Goal: Communication & Community: Connect with others

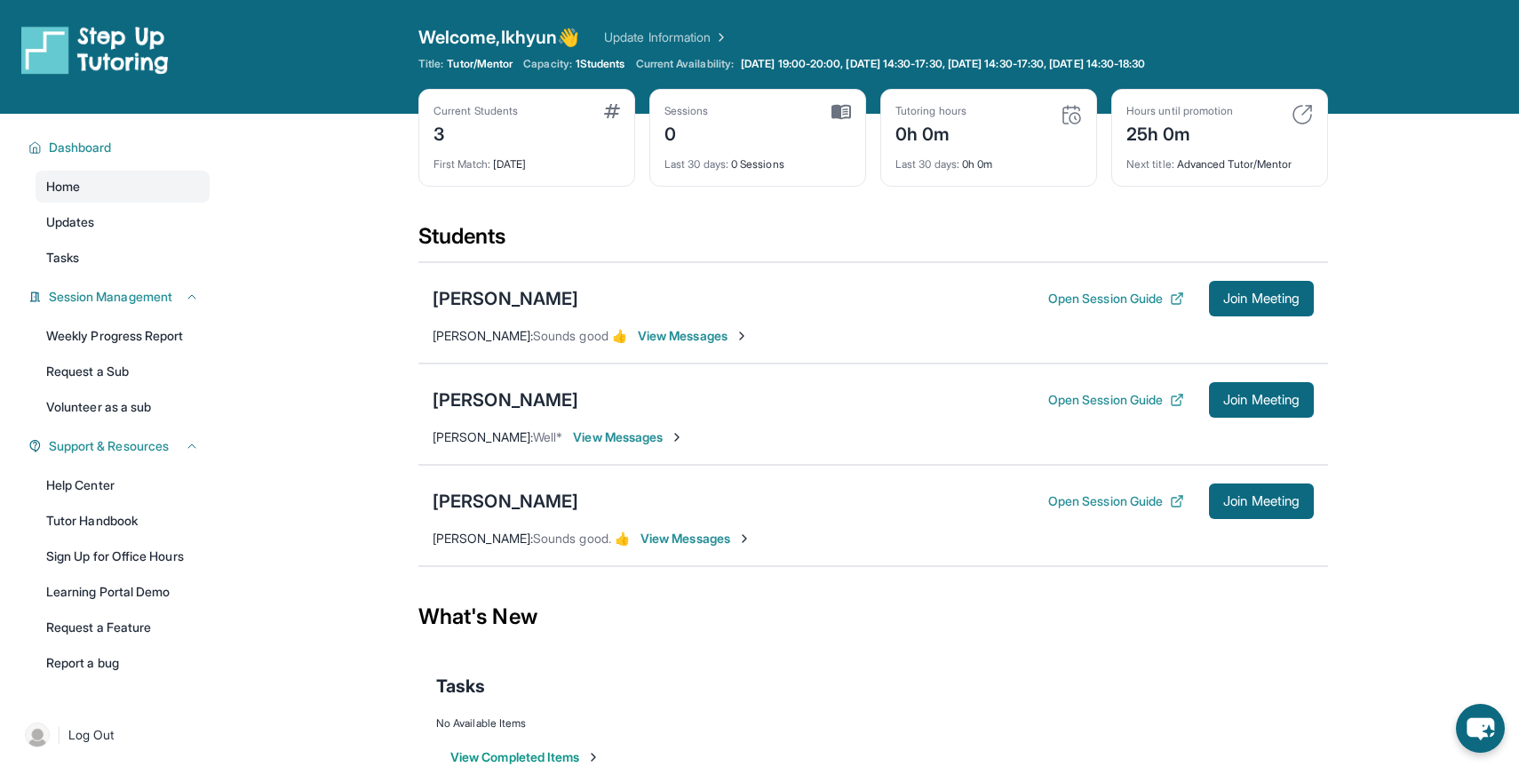
click at [707, 333] on span "View Messages" at bounding box center [693, 336] width 111 height 18
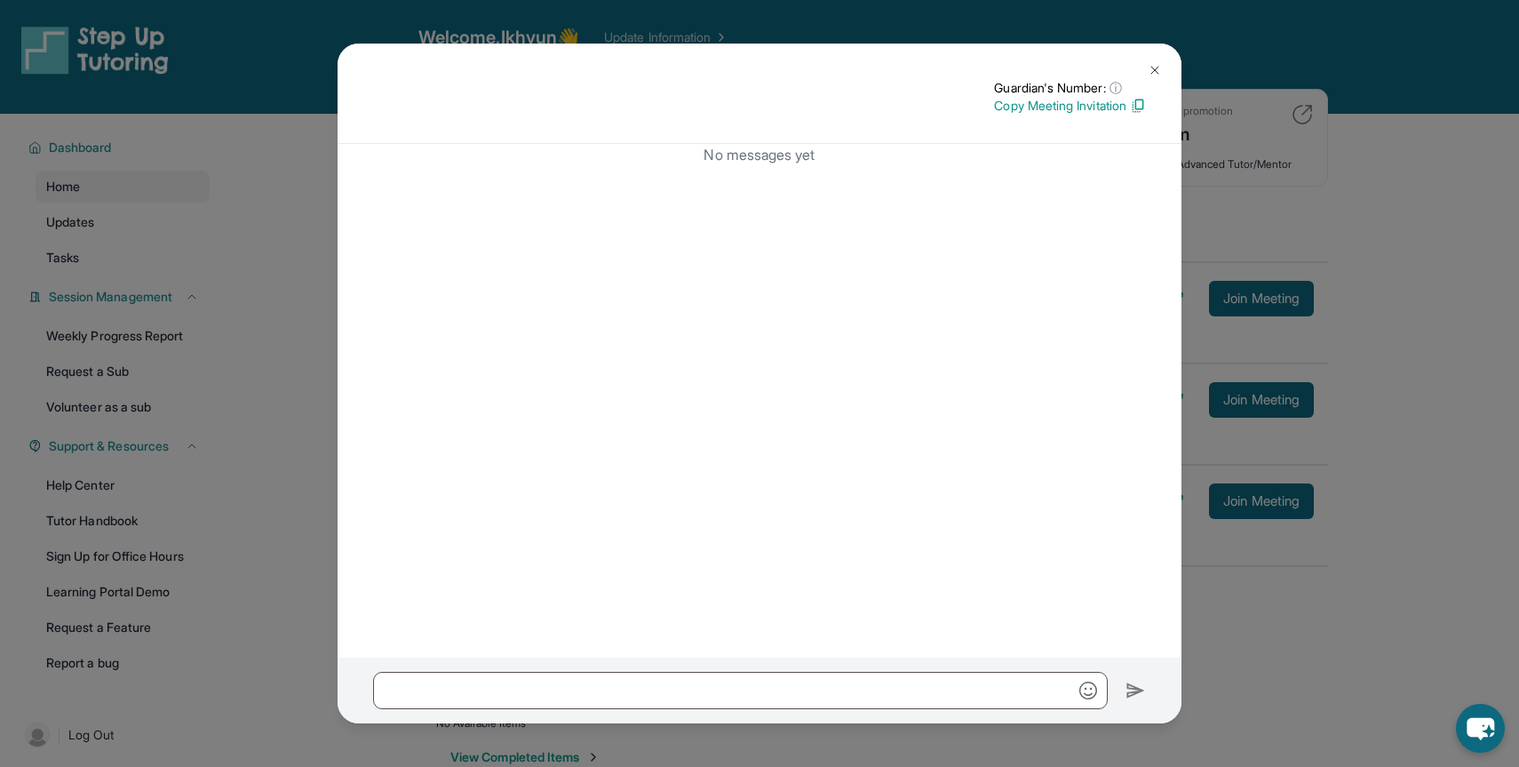
click at [1158, 64] on img at bounding box center [1155, 70] width 14 height 14
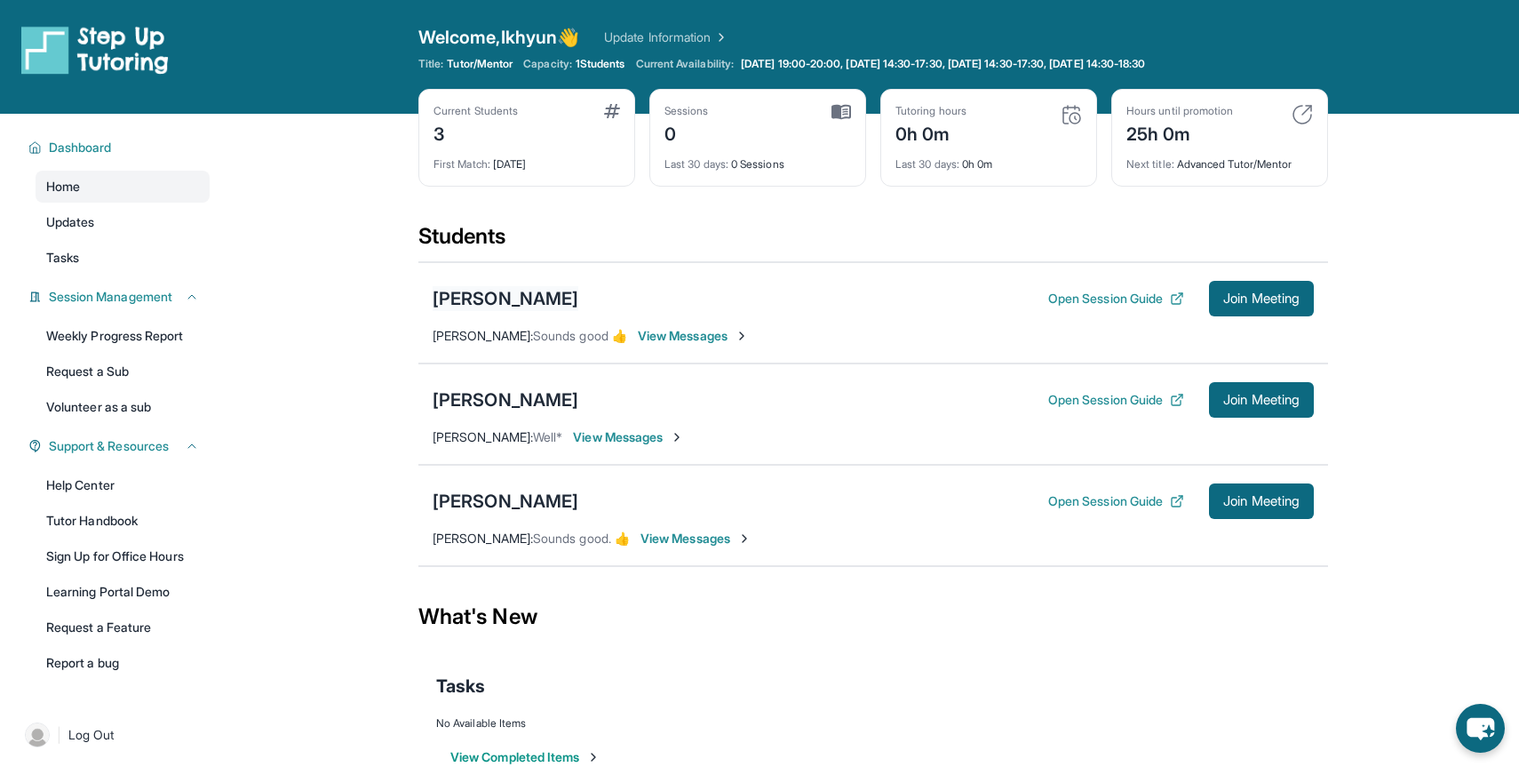
click at [471, 295] on div "Luna Giron" at bounding box center [506, 298] width 146 height 25
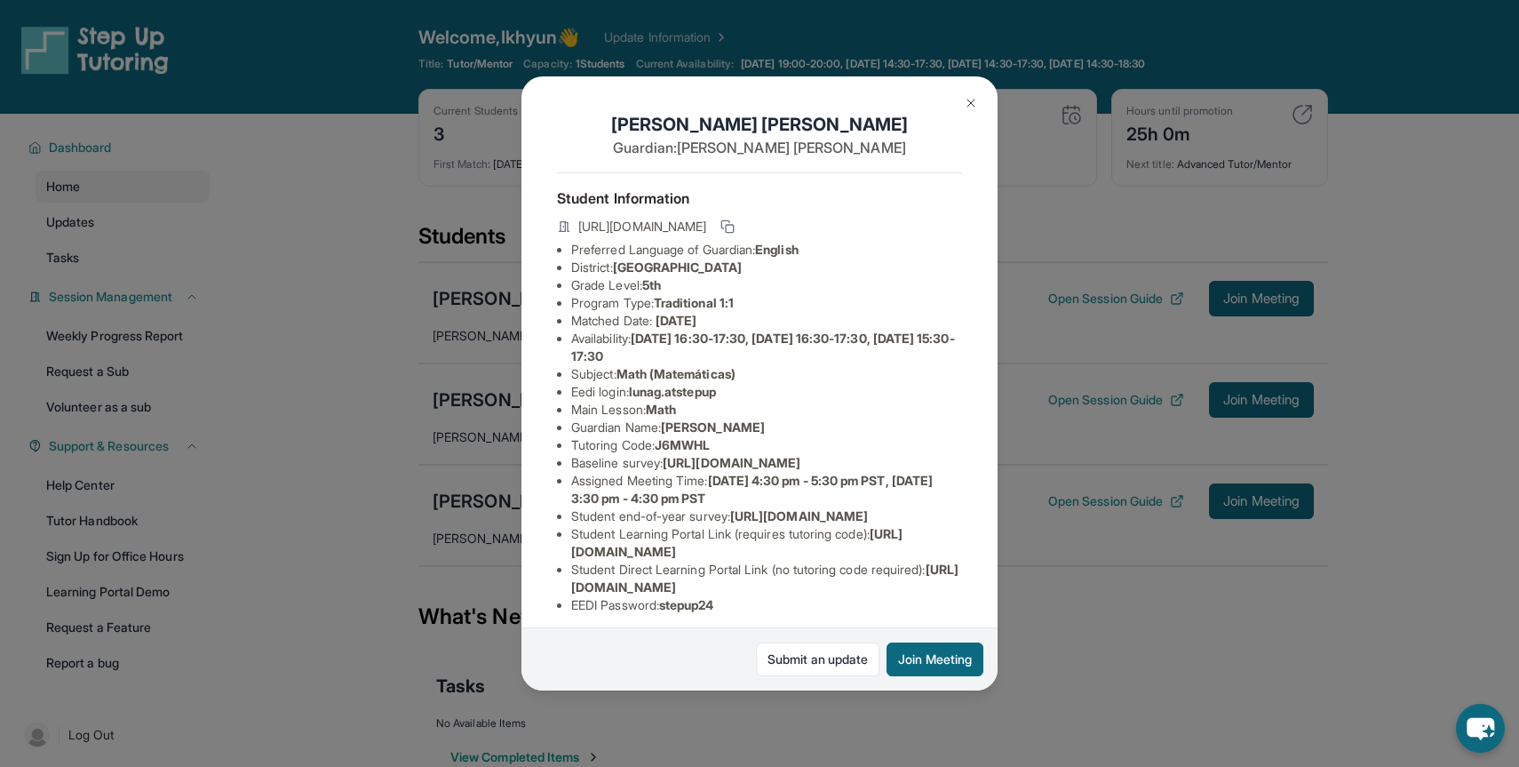
scroll to position [133, 0]
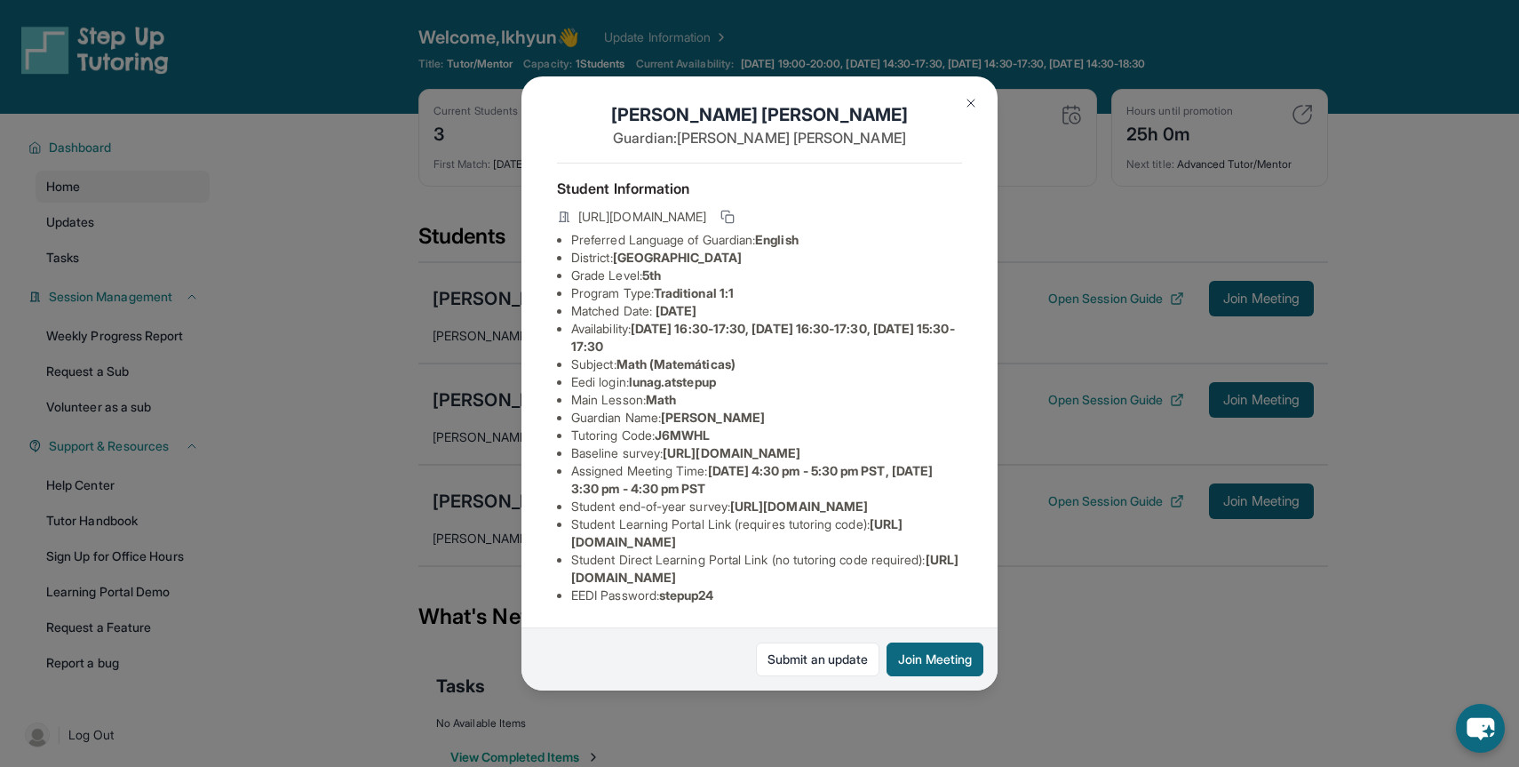
click at [968, 112] on button at bounding box center [971, 103] width 36 height 36
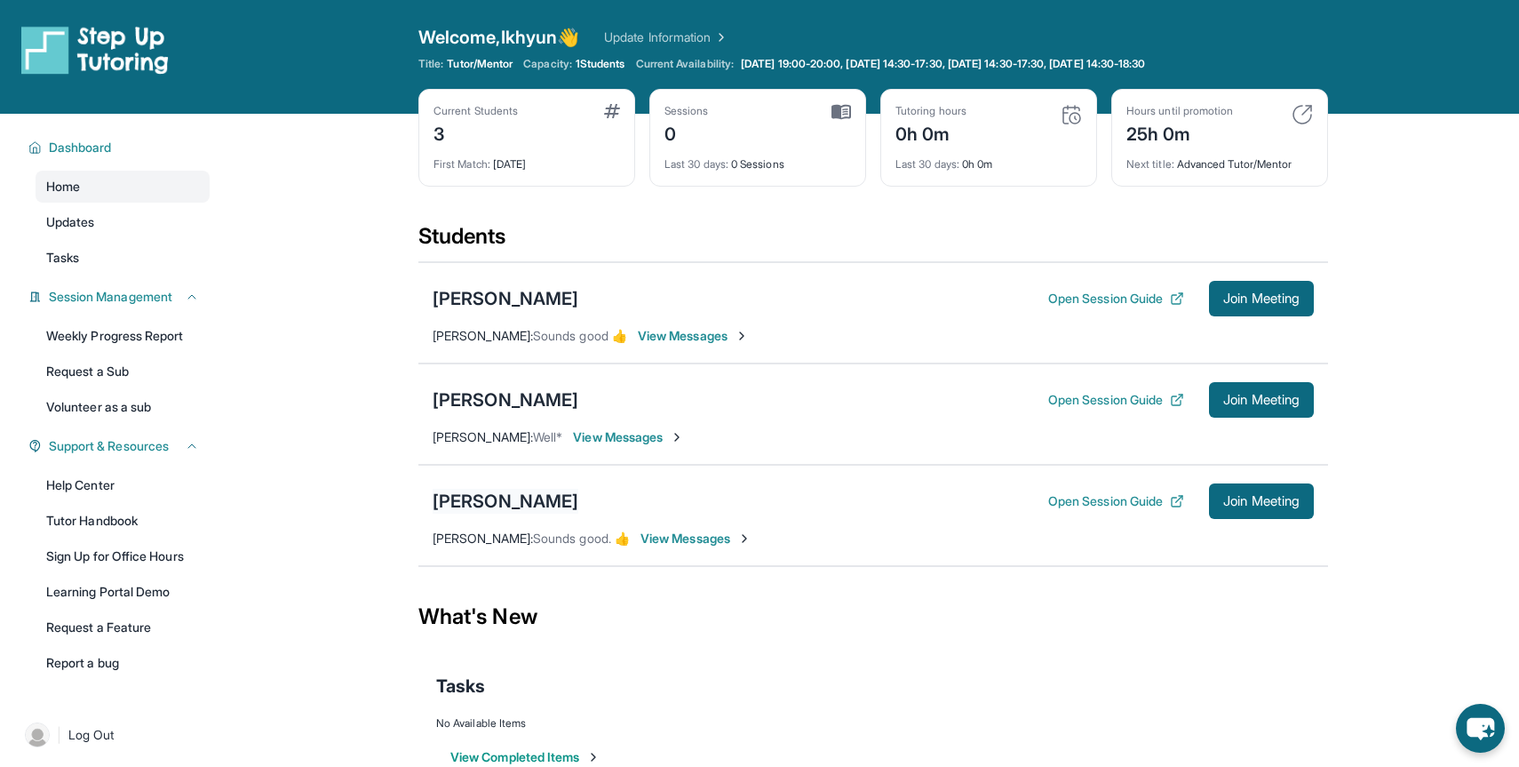
click at [513, 498] on div "[PERSON_NAME]" at bounding box center [506, 501] width 146 height 25
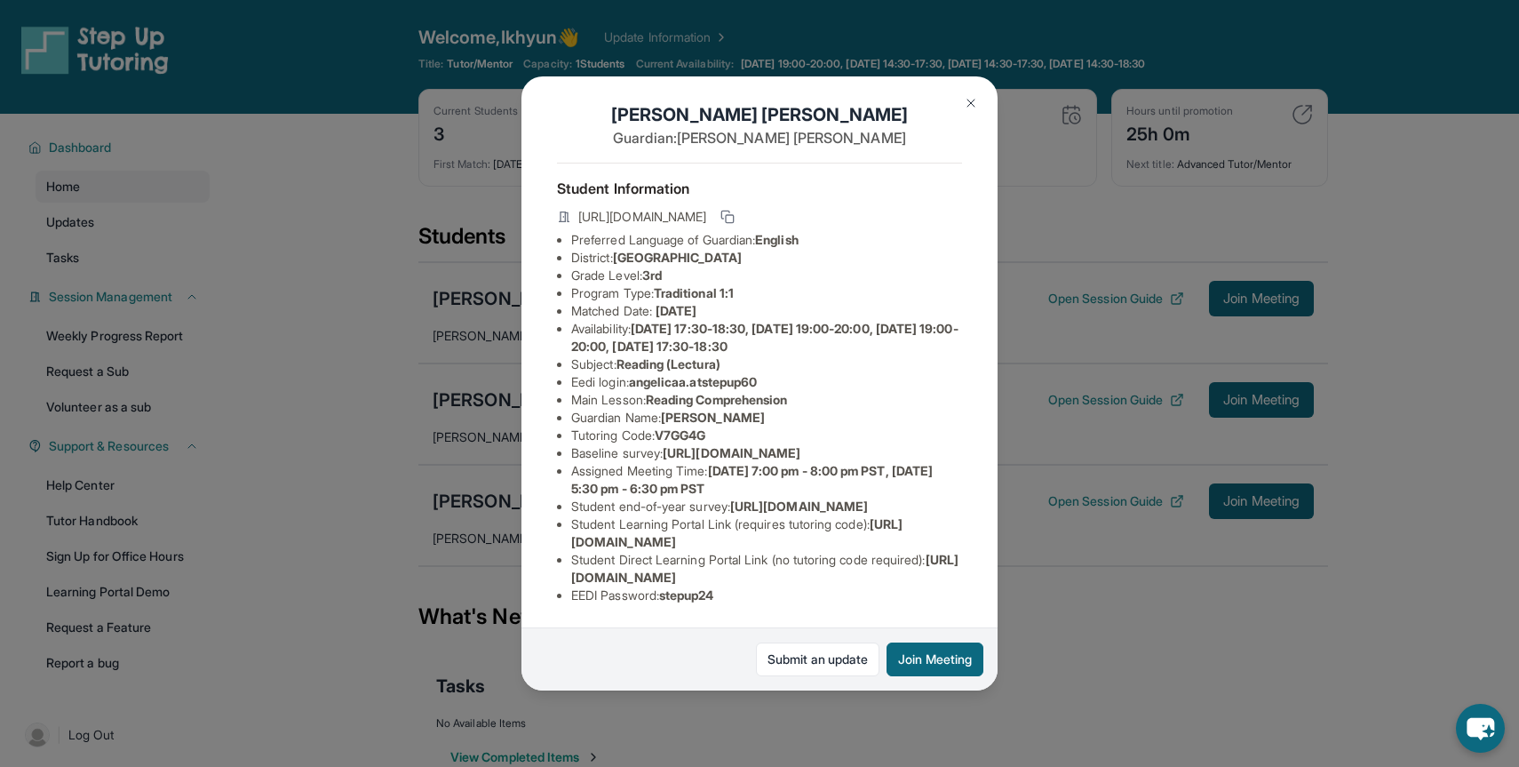
scroll to position [0, 0]
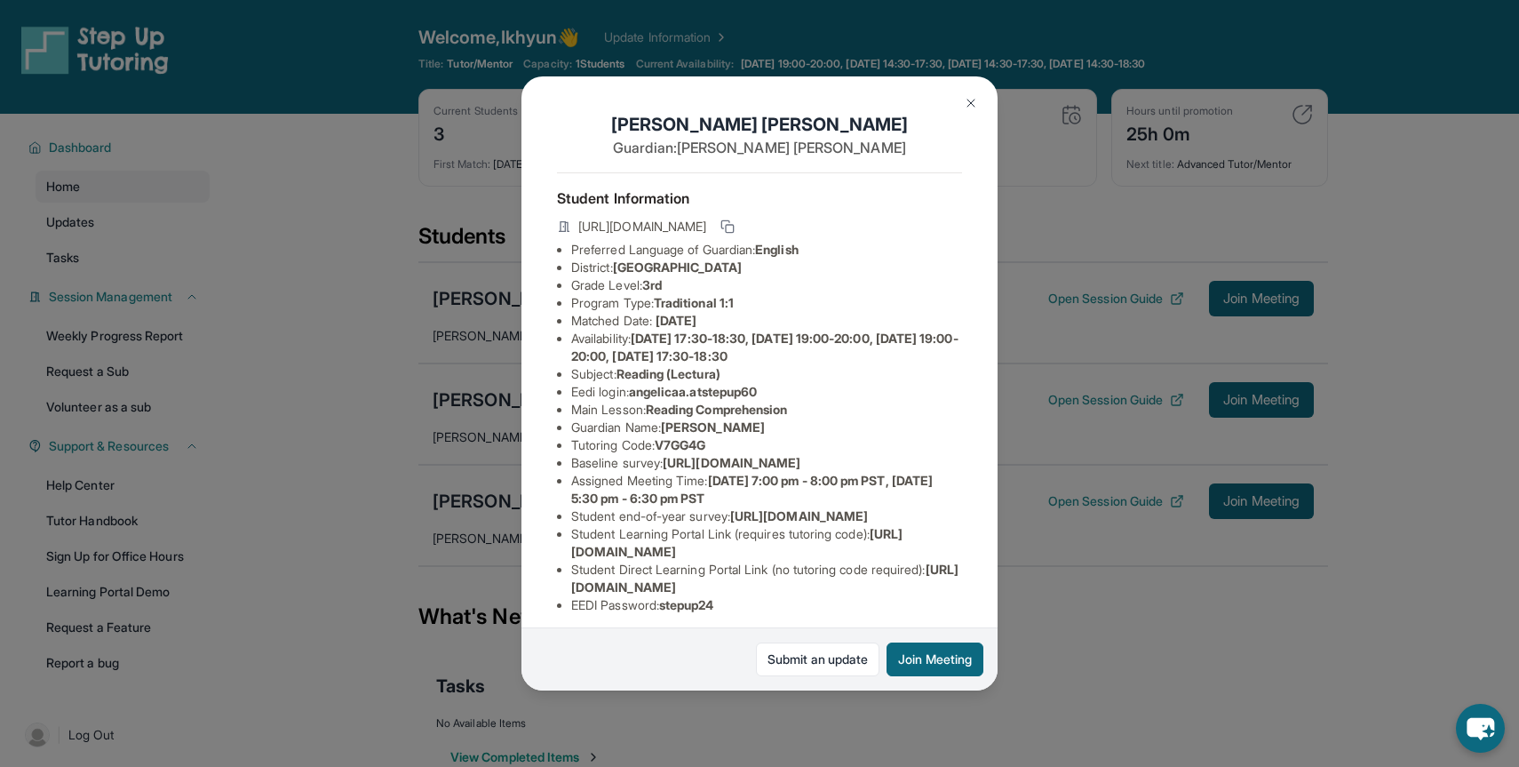
click at [680, 401] on li "Main Lesson : Reading Comprehension" at bounding box center [766, 410] width 391 height 18
click at [690, 401] on li "Main Lesson : Reading Comprehension" at bounding box center [766, 410] width 391 height 18
click at [699, 406] on span "Reading Comprehension" at bounding box center [716, 409] width 141 height 15
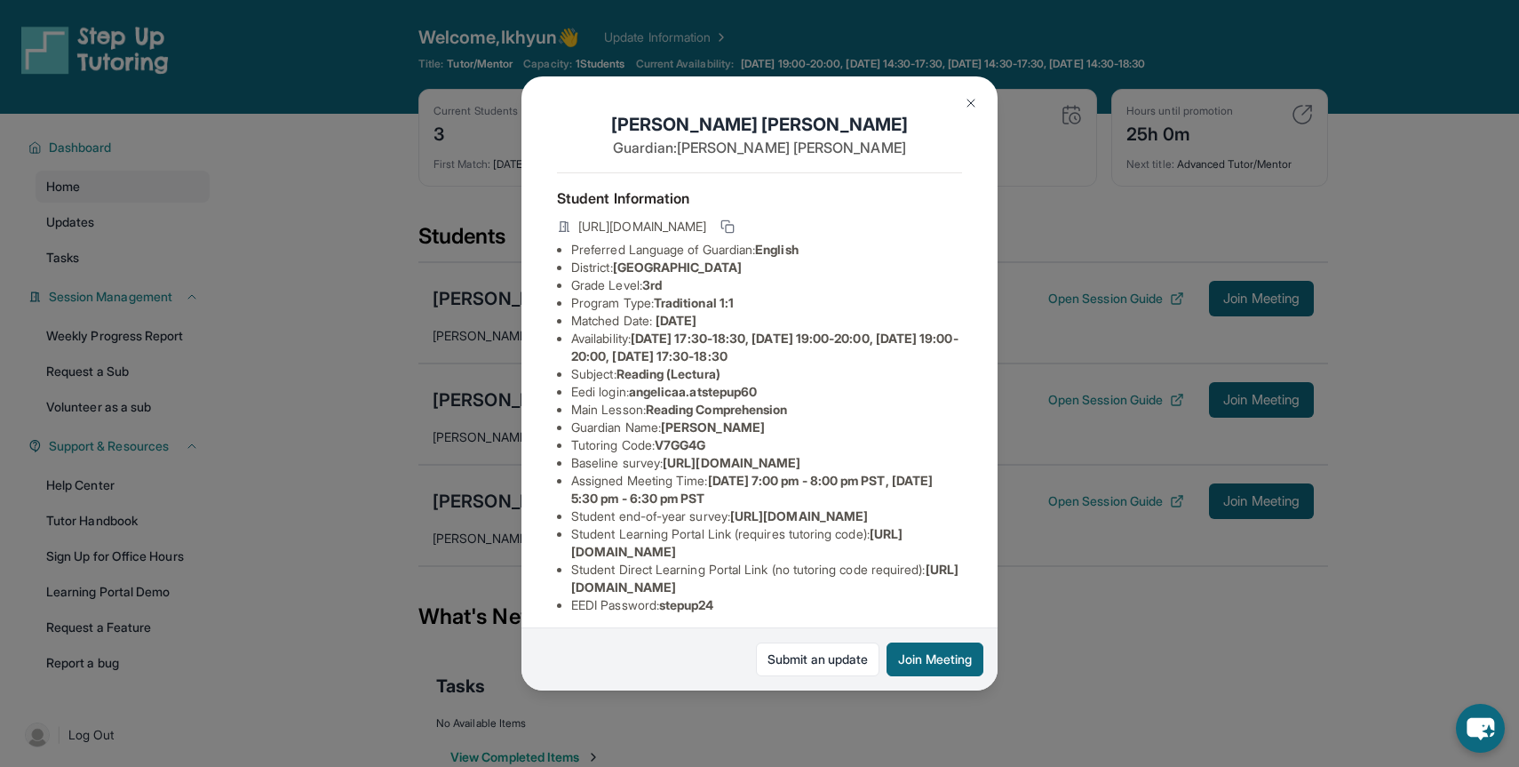
click at [699, 406] on span "Reading Comprehension" at bounding box center [716, 409] width 141 height 15
click at [851, 667] on link "Submit an update" at bounding box center [817, 659] width 123 height 34
click at [510, 433] on div "Angelica Aleman Guardian: Karen Aleman Student Information https://student-port…" at bounding box center [759, 383] width 1519 height 767
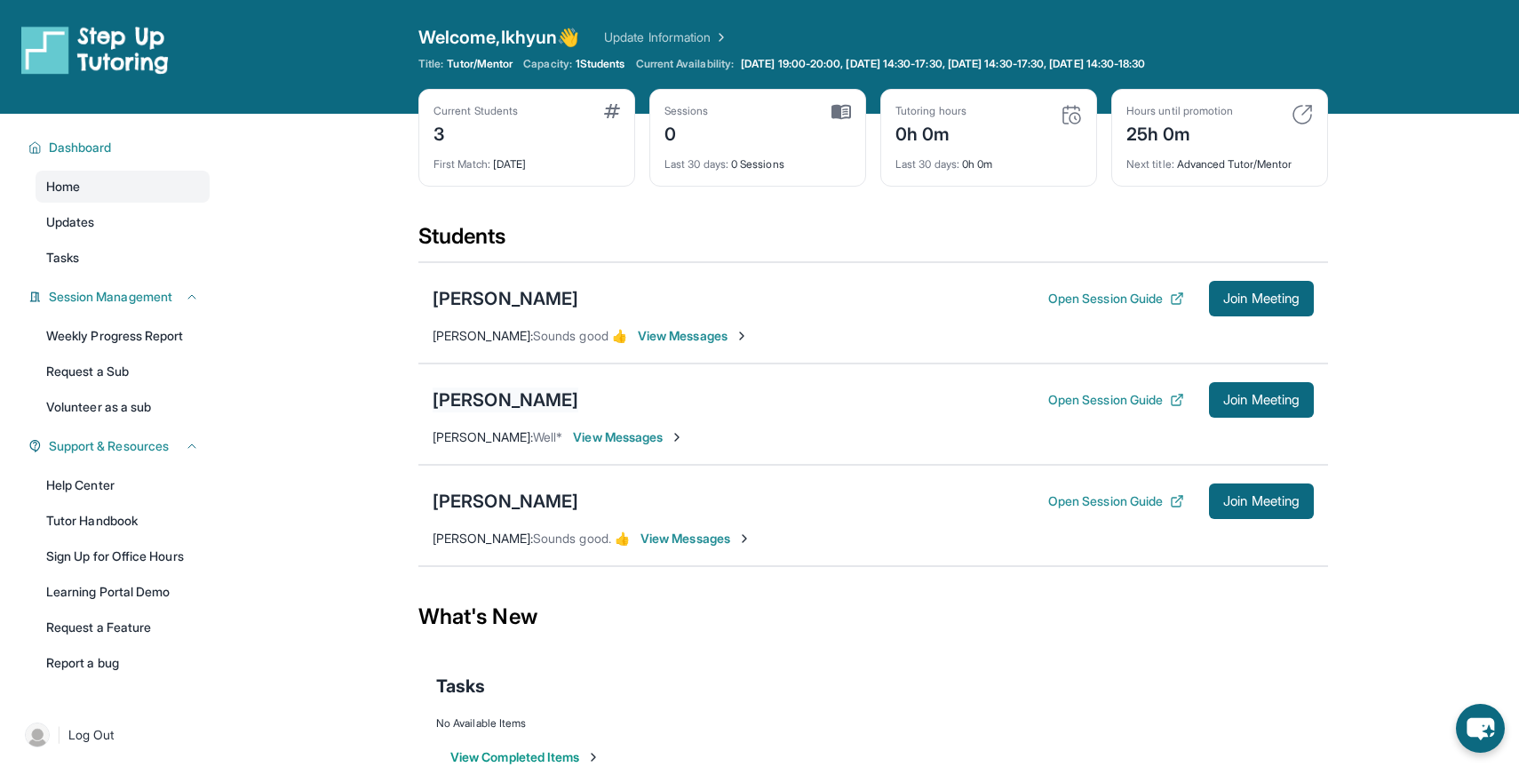
click at [506, 405] on div "[PERSON_NAME]" at bounding box center [506, 399] width 146 height 25
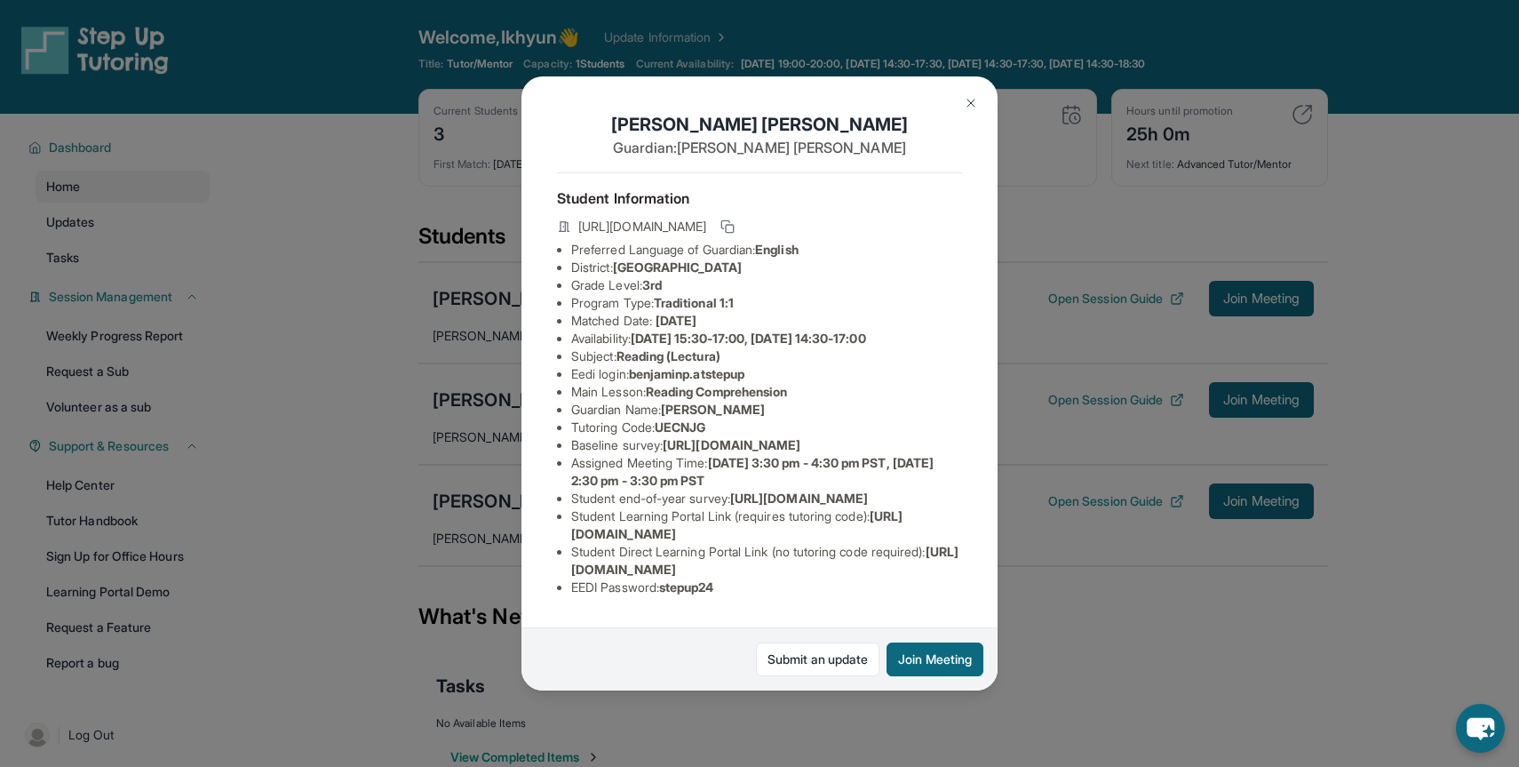
click at [989, 109] on div "[PERSON_NAME] Guardian: [PERSON_NAME] Student Information [URL][DOMAIN_NAME] Pr…" at bounding box center [759, 382] width 476 height 613
click at [974, 108] on img at bounding box center [971, 103] width 14 height 14
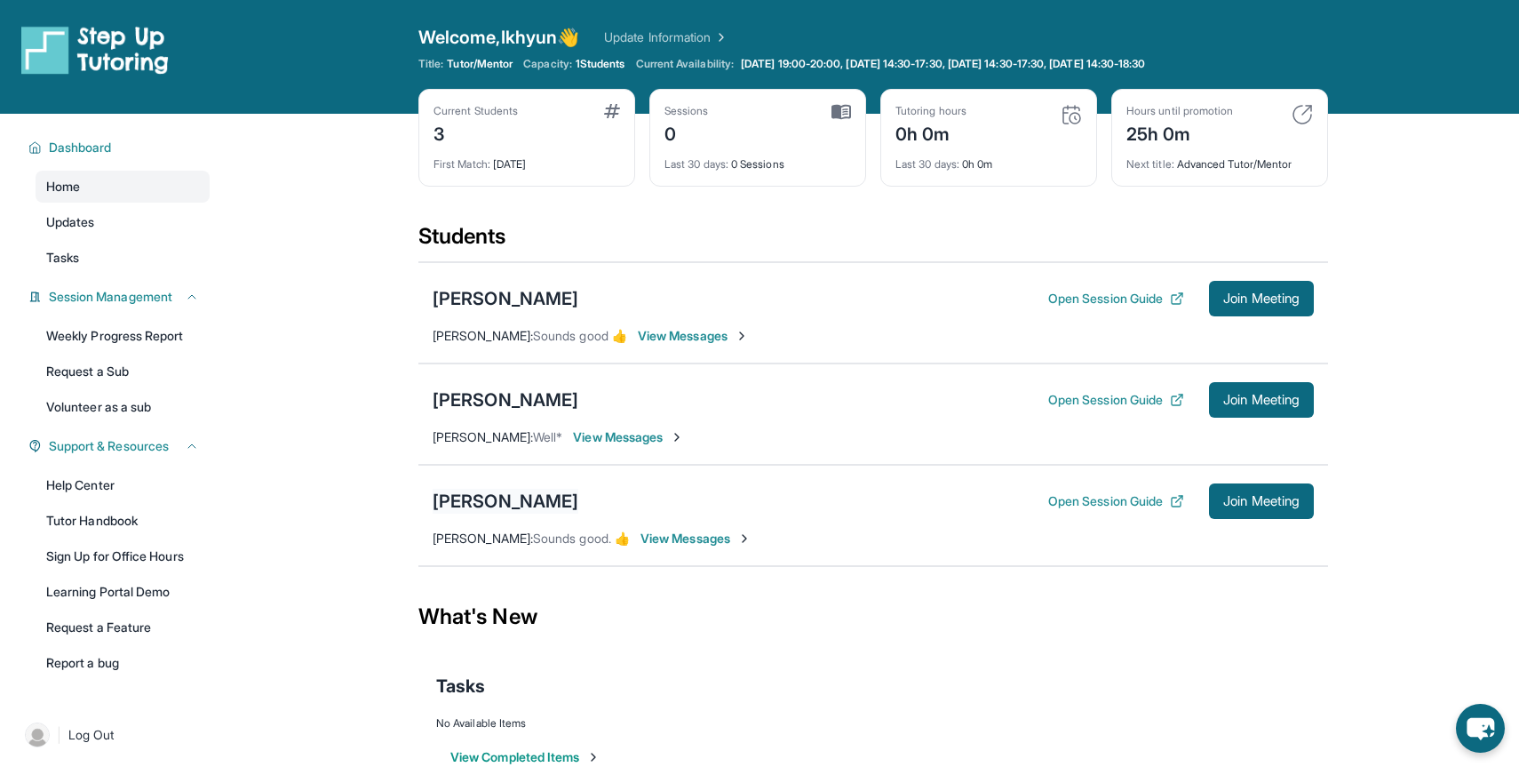
click at [522, 509] on div "[PERSON_NAME]" at bounding box center [506, 501] width 146 height 25
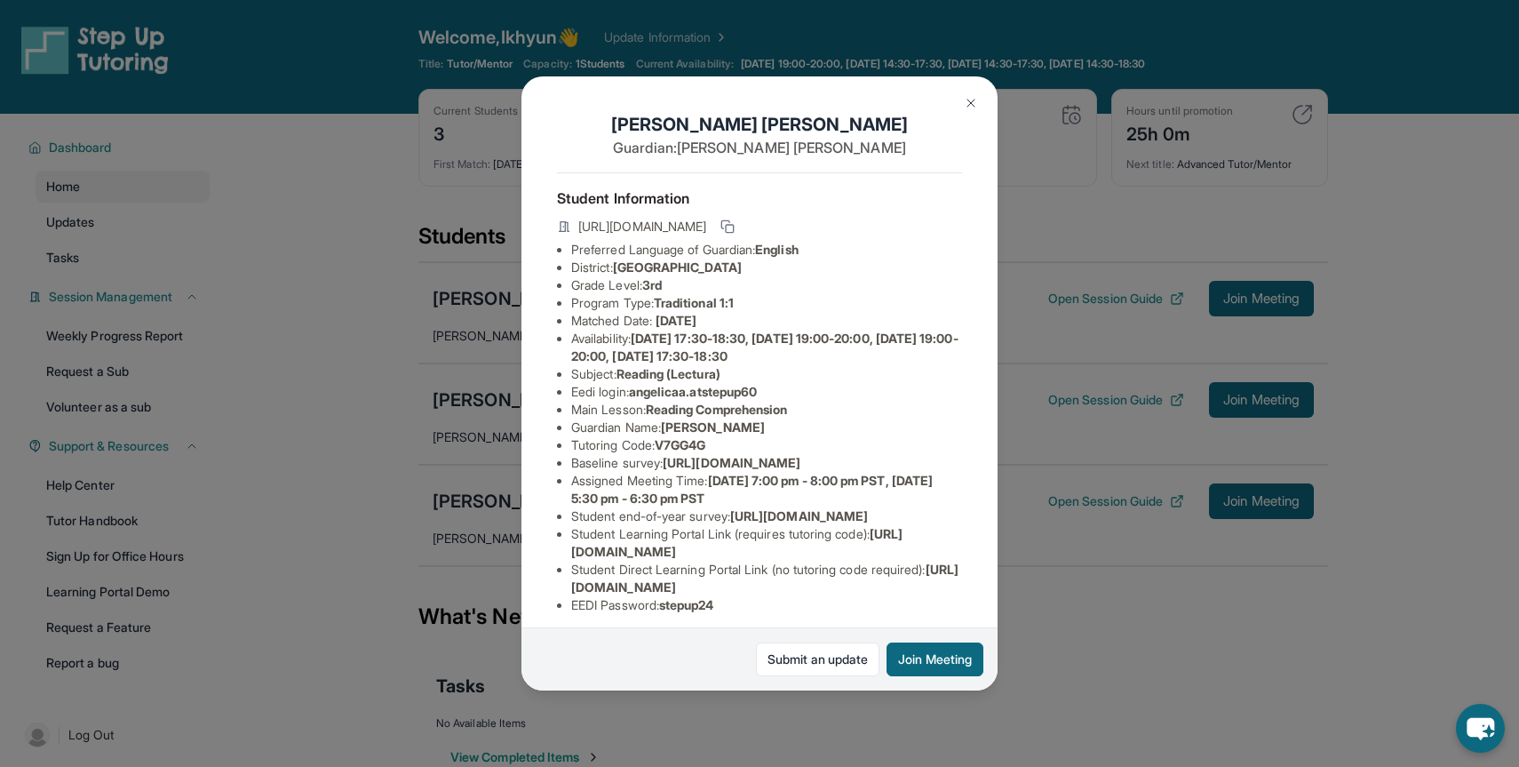
click at [972, 97] on img at bounding box center [971, 103] width 14 height 14
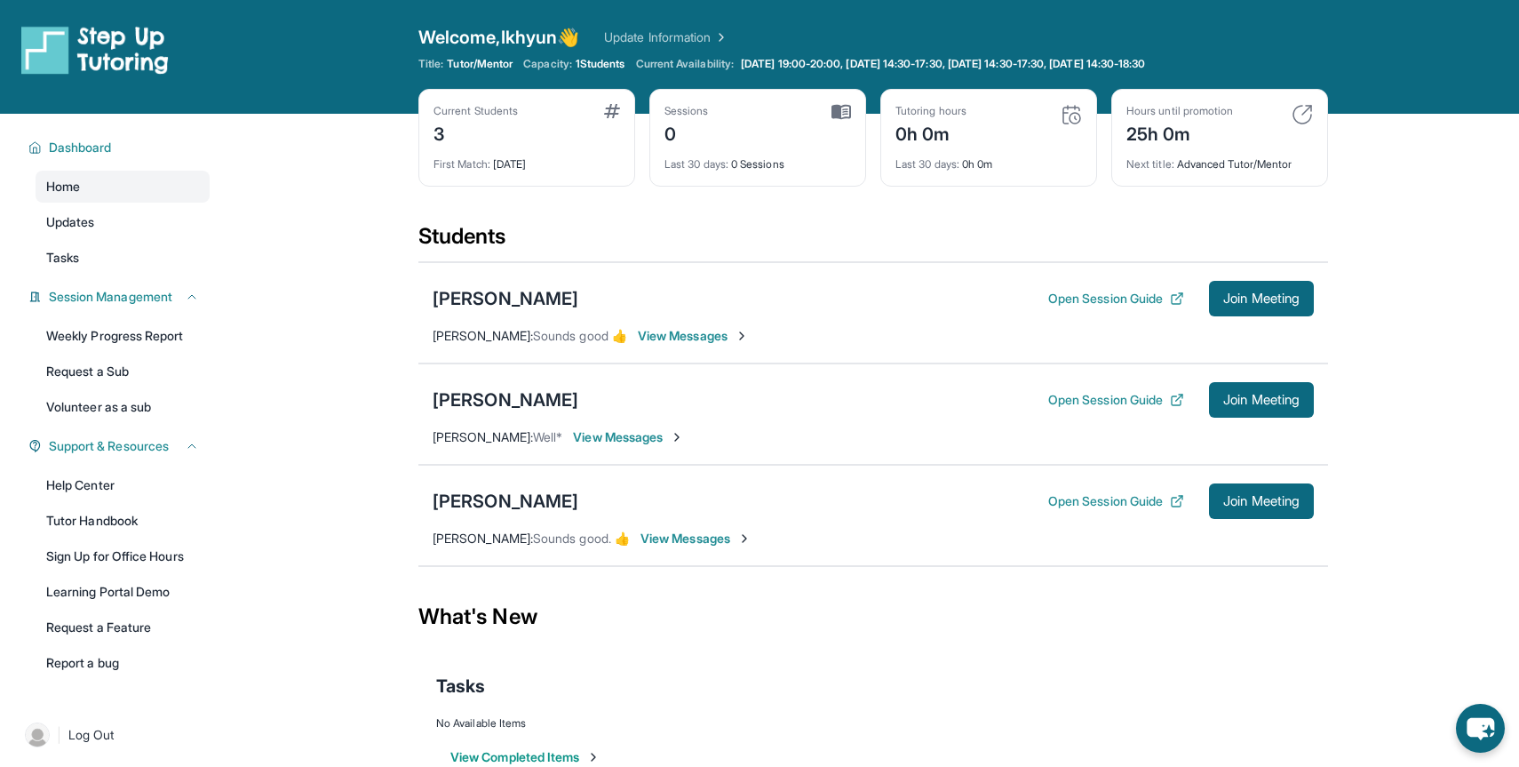
click at [521, 413] on div "[PERSON_NAME] Open Session Guide Join Meeting" at bounding box center [873, 400] width 881 height 36
click at [521, 407] on div "[PERSON_NAME]" at bounding box center [506, 399] width 146 height 25
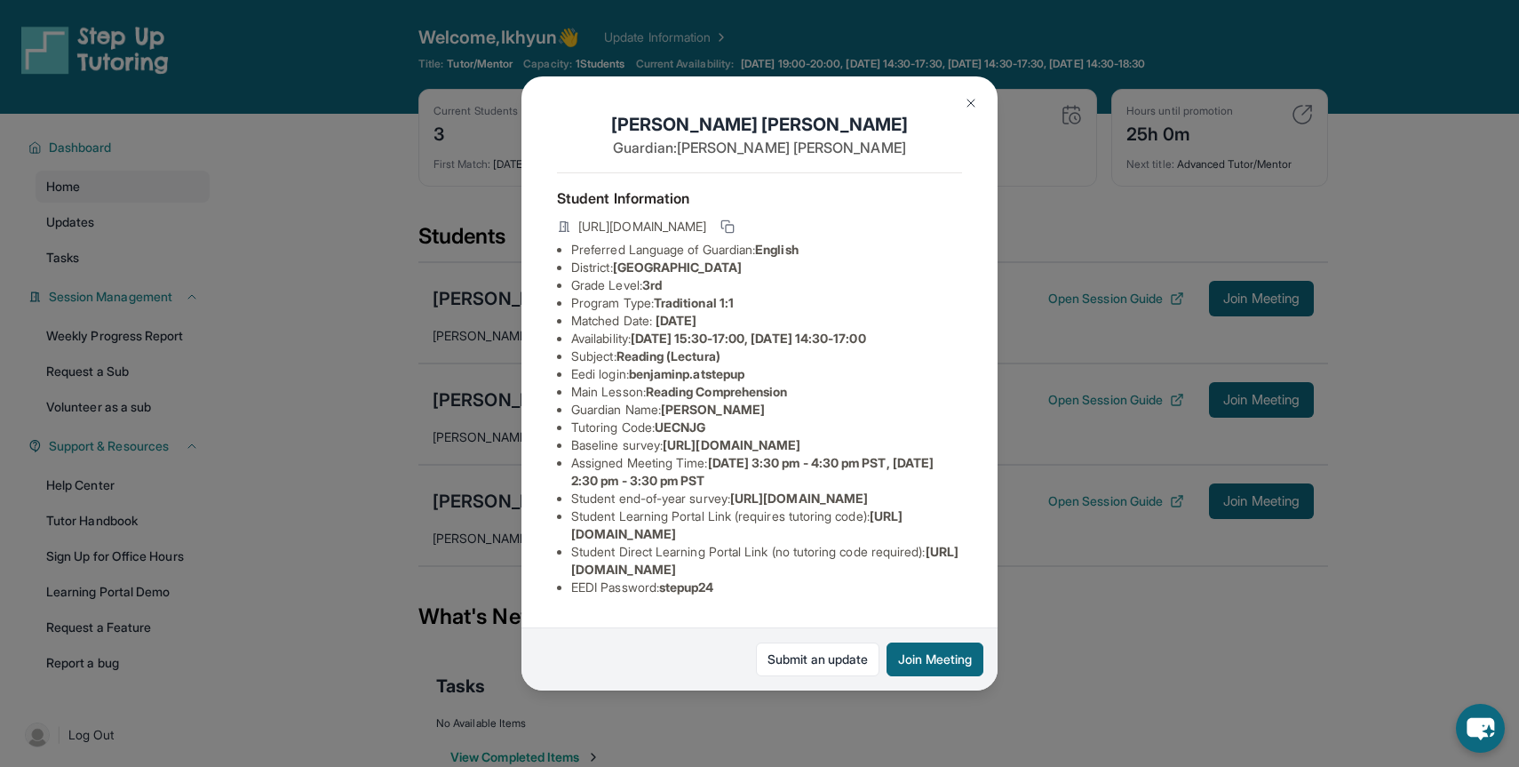
click at [965, 101] on img at bounding box center [971, 103] width 14 height 14
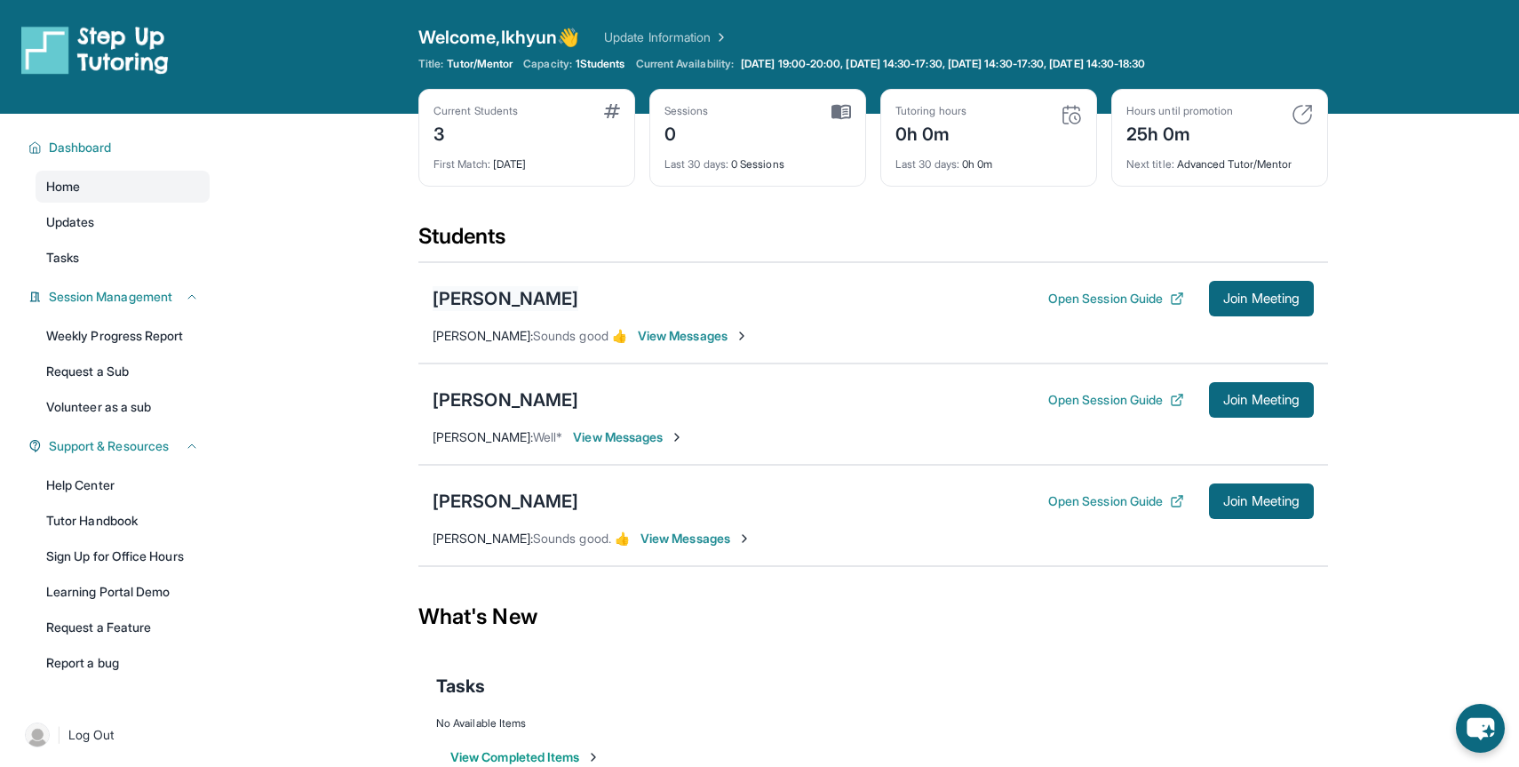
click at [514, 297] on div "[PERSON_NAME]" at bounding box center [506, 298] width 146 height 25
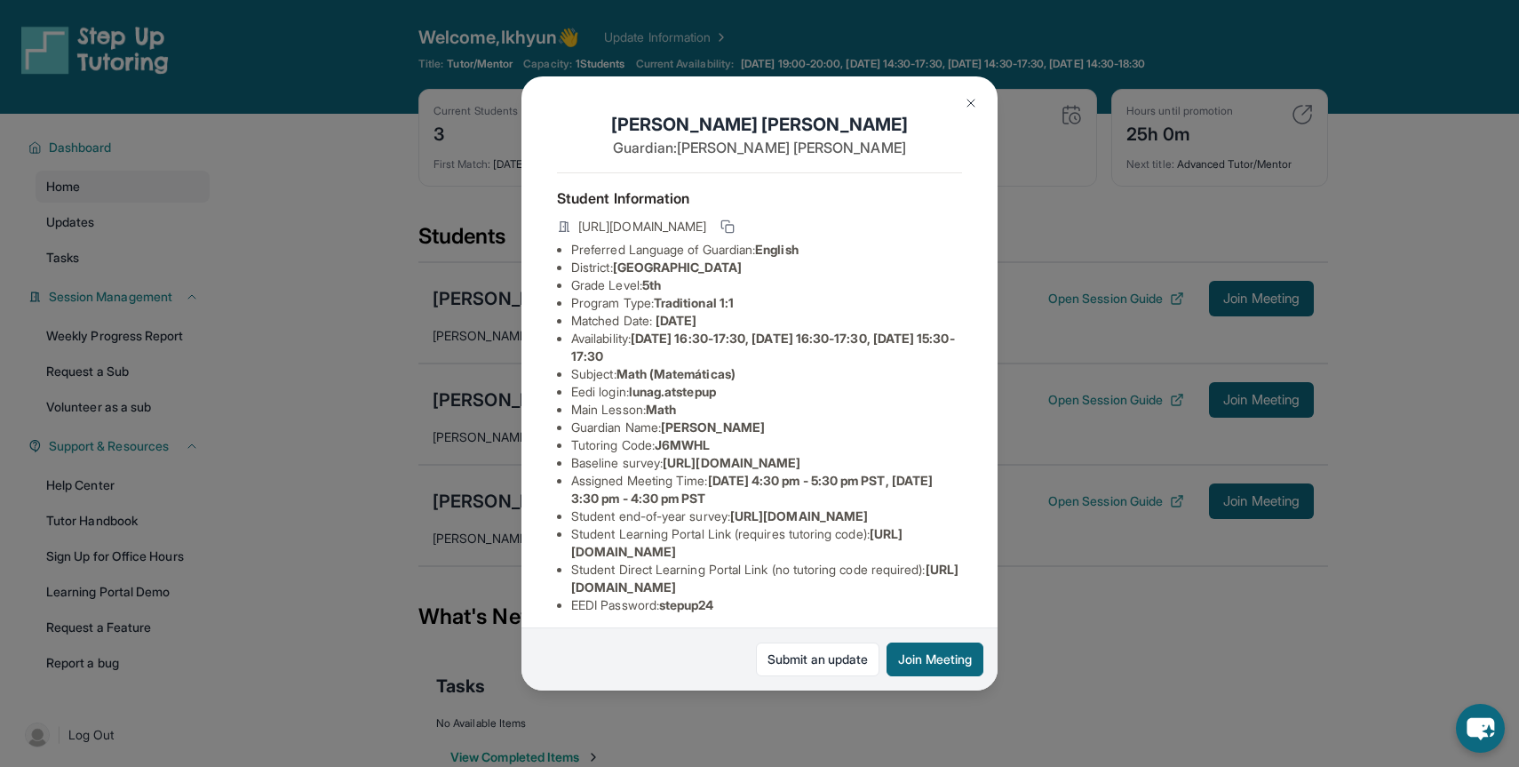
click at [980, 98] on button at bounding box center [971, 103] width 36 height 36
